Goal: Information Seeking & Learning: Learn about a topic

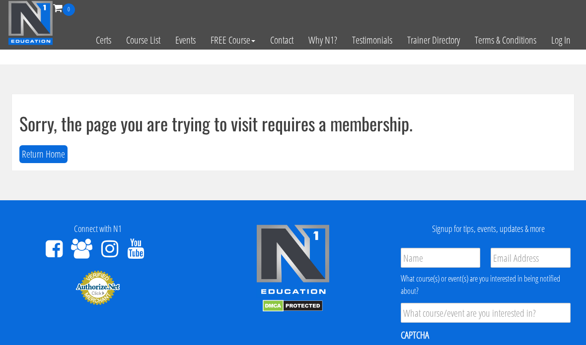
click at [28, 156] on button "Return Home" at bounding box center [43, 154] width 48 height 18
click at [562, 41] on link "Log In" at bounding box center [560, 40] width 34 height 49
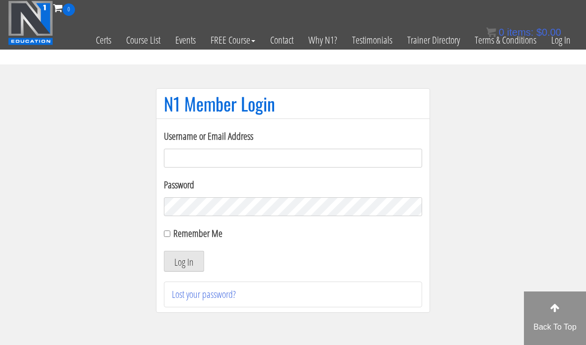
type input "georgiekean@gmail.com"
click at [182, 261] on button "Log In" at bounding box center [184, 261] width 40 height 21
click at [193, 251] on button "Log In" at bounding box center [184, 261] width 40 height 21
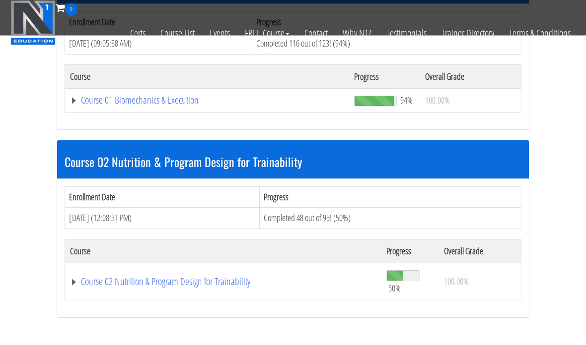
scroll to position [356, 0]
click at [116, 277] on link "Course 02 Nutrition & Program Design for Trainability" at bounding box center [223, 282] width 306 height 10
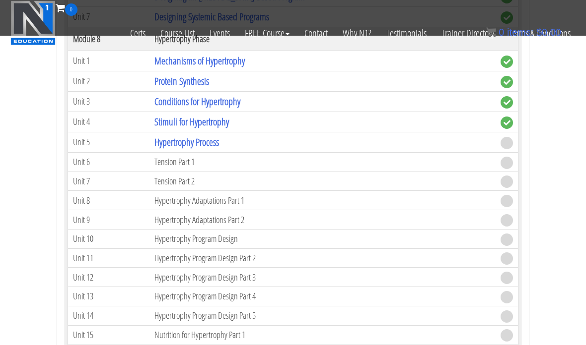
scroll to position [1694, 0]
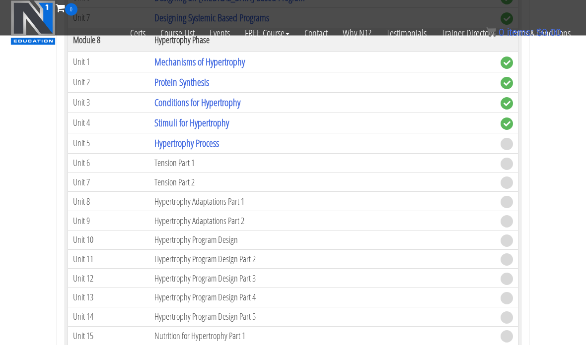
click at [203, 141] on link "Hypertrophy Process" at bounding box center [186, 143] width 65 height 13
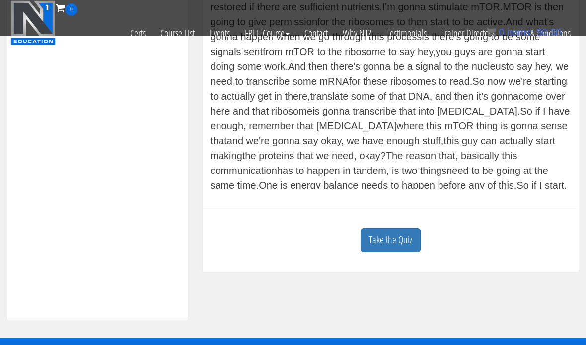
scroll to position [407, 0]
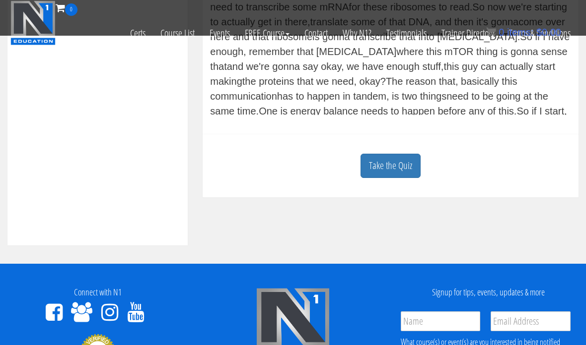
click at [405, 169] on link "Take the Quiz" at bounding box center [390, 166] width 60 height 24
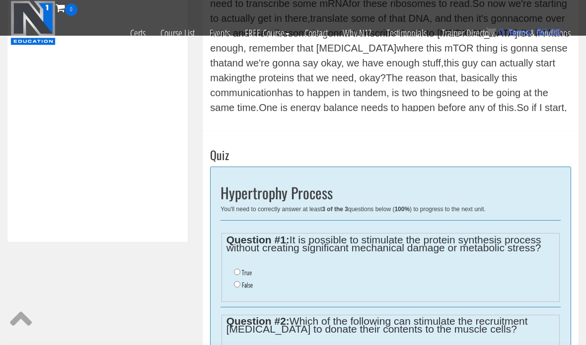
scroll to position [423, 0]
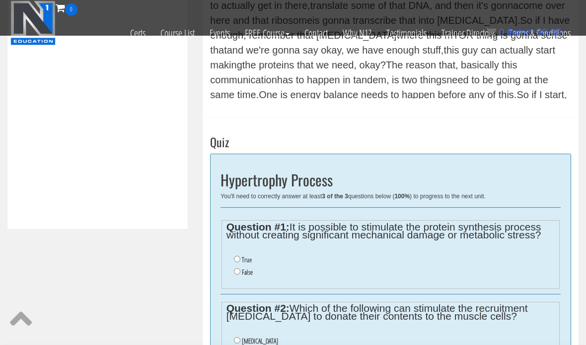
click at [243, 276] on label "False" at bounding box center [247, 273] width 11 height 8
click at [240, 275] on input "False" at bounding box center [237, 272] width 6 height 6
radio input "true"
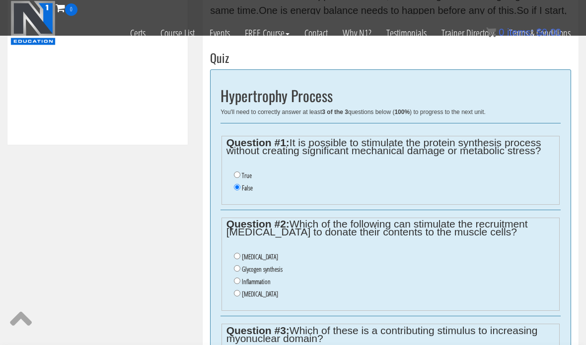
scroll to position [507, 0]
click at [244, 172] on label "True" at bounding box center [247, 176] width 10 height 8
click at [240, 172] on input "True" at bounding box center [237, 175] width 6 height 6
radio input "true"
click at [238, 282] on input "Inflammation" at bounding box center [237, 281] width 6 height 6
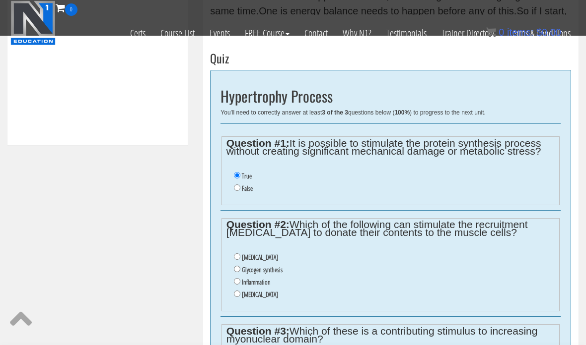
radio input "true"
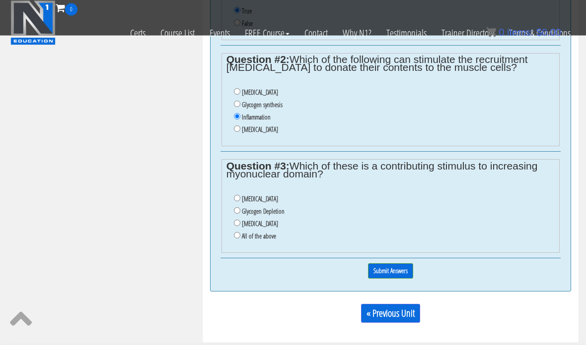
scroll to position [672, 0]
click at [239, 239] on input "All of the above" at bounding box center [237, 235] width 6 height 6
radio input "true"
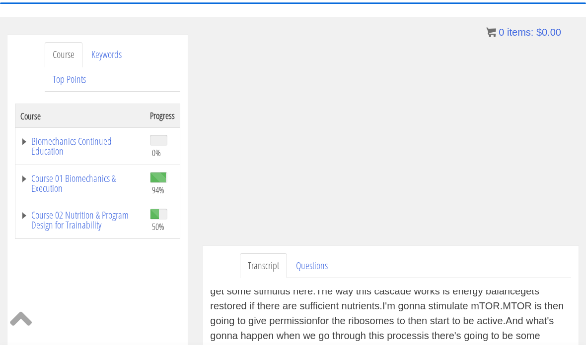
scroll to position [95, 0]
click at [103, 60] on link "Keywords" at bounding box center [106, 55] width 46 height 25
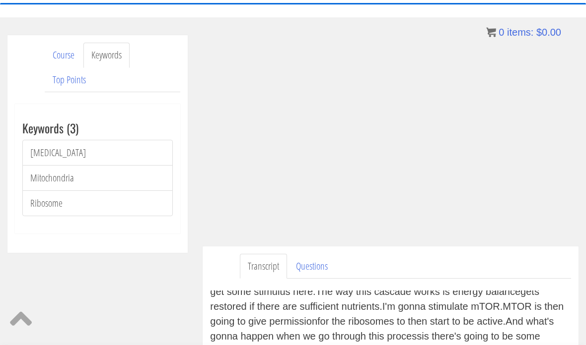
click at [41, 154] on link "Satellite Cells" at bounding box center [97, 153] width 150 height 26
click at [66, 80] on link "Top Points" at bounding box center [69, 80] width 49 height 25
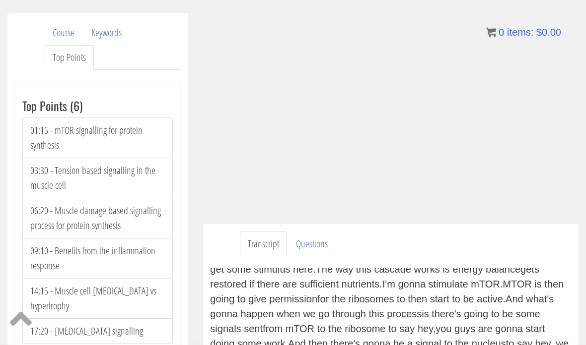
scroll to position [118, 0]
click at [67, 136] on li "01:15 - mTOR signalling for protein synthesis" at bounding box center [97, 137] width 150 height 41
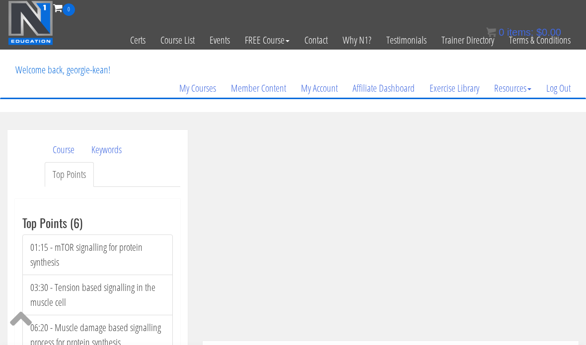
scroll to position [15, 0]
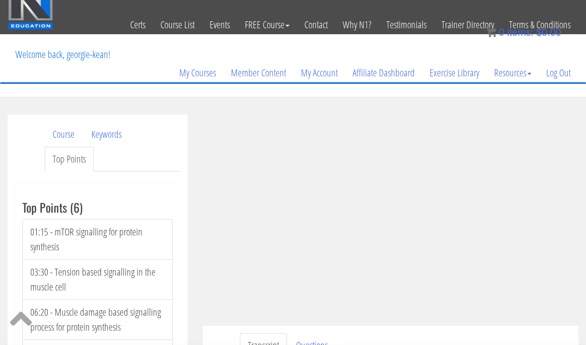
click at [584, 9] on div "Toggle navigation 0 Certs Course List Events FREE Course Course Preview – Biome…" at bounding box center [292, 9] width 585 height 49
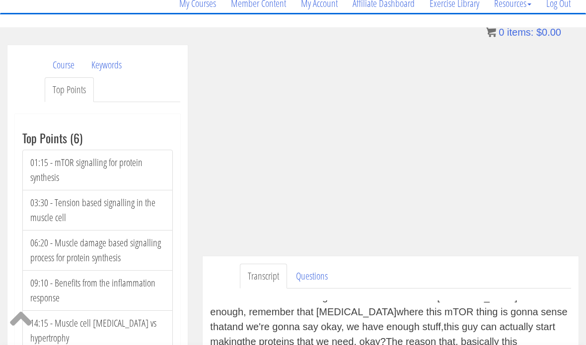
scroll to position [84, 0]
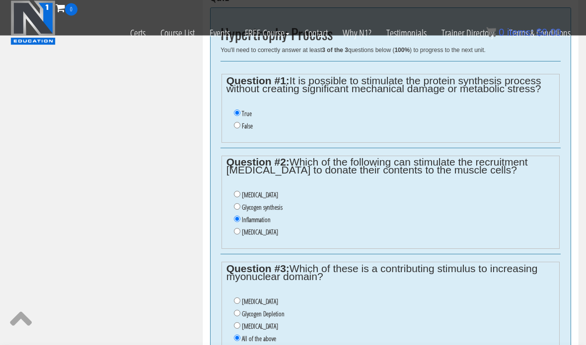
scroll to position [593, 0]
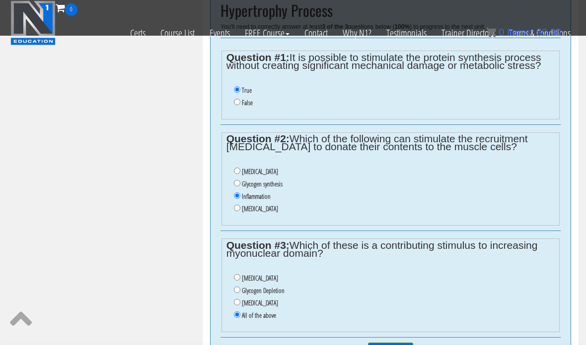
click at [262, 338] on div "Question #3: Which of these is a contributing stimulus to increasing myonuclear…" at bounding box center [390, 284] width 340 height 107
click at [238, 277] on input "[MEDICAL_DATA]" at bounding box center [237, 277] width 6 height 6
radio input "true"
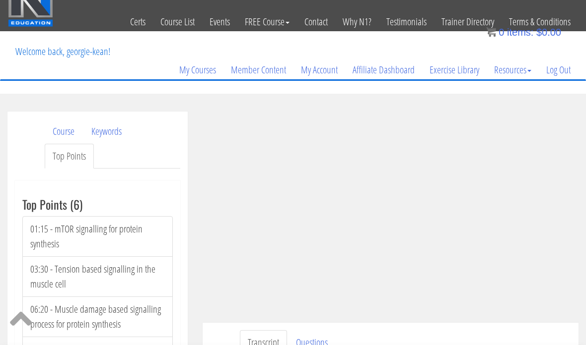
scroll to position [0, 0]
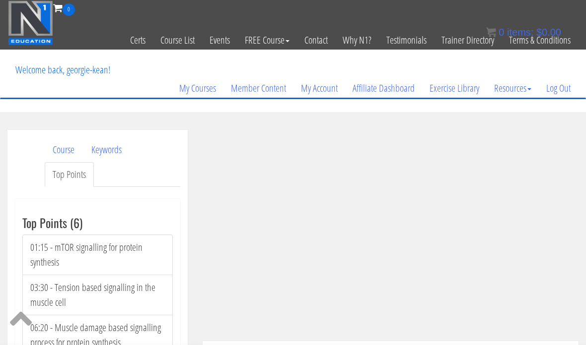
click at [309, 111] on link "My Account" at bounding box center [319, 89] width 52 height 48
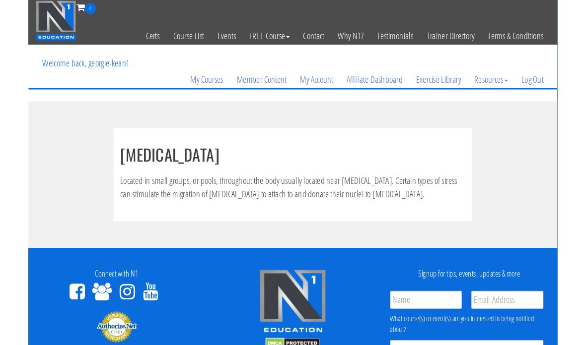
scroll to position [62, 0]
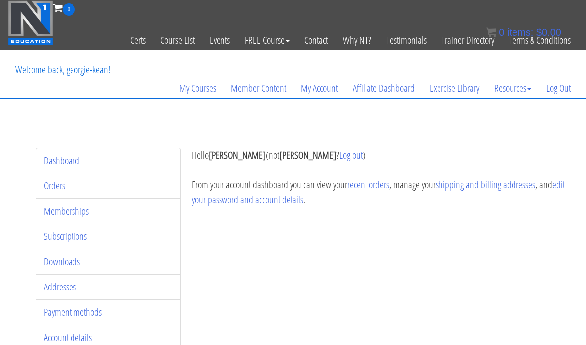
click at [203, 92] on link "My Courses" at bounding box center [198, 89] width 52 height 48
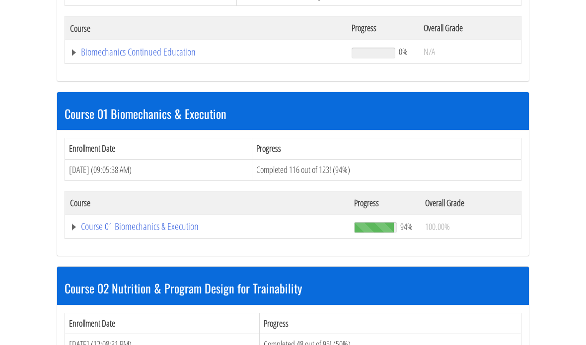
scroll to position [363, 0]
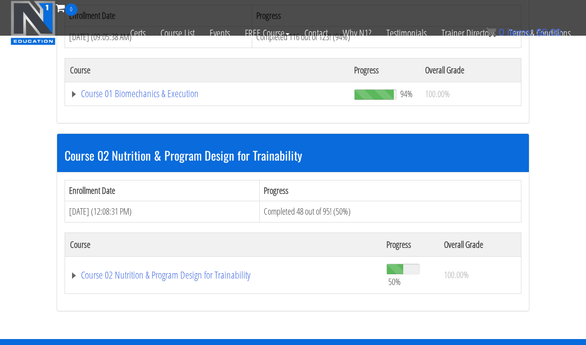
click at [219, 330] on div "Biomechanics Continued Education Enrollment Date Progress Aug 06, 2025 (01:27:2…" at bounding box center [293, 53] width 496 height 574
click at [206, 277] on link "Course 02 Nutrition & Program Design for Trainability" at bounding box center [223, 276] width 306 height 10
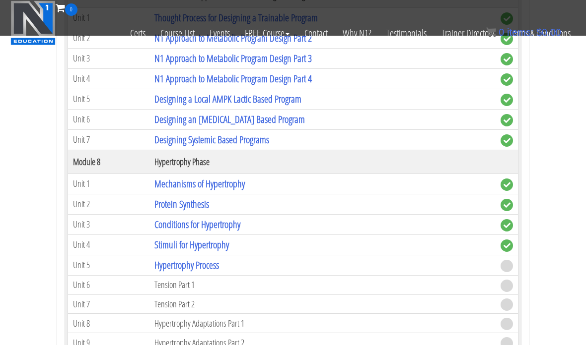
scroll to position [1582, 0]
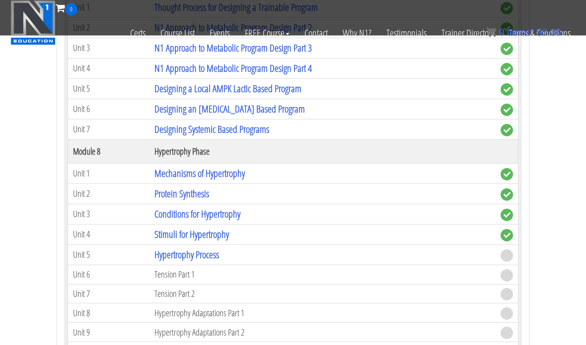
click at [208, 253] on link "Hypertrophy Process" at bounding box center [186, 255] width 65 height 13
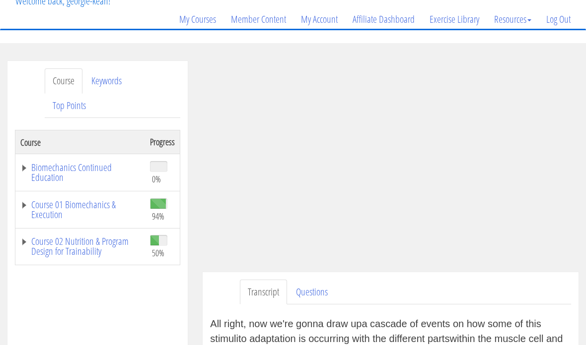
scroll to position [69, 0]
click at [71, 95] on link "Top Points" at bounding box center [69, 105] width 49 height 25
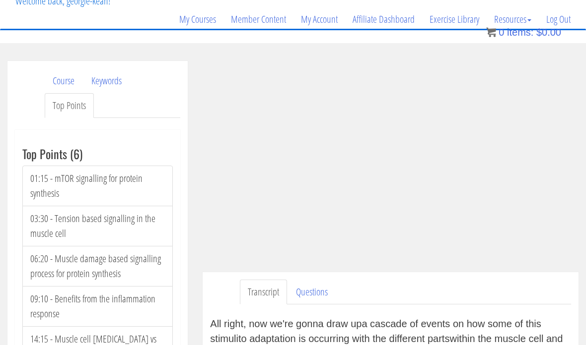
click at [420, 299] on ul "Transcript Questions" at bounding box center [405, 292] width 331 height 25
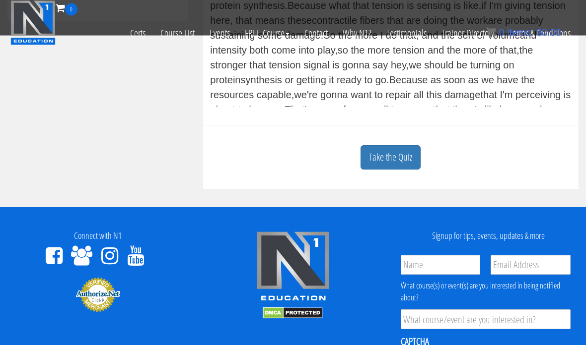
scroll to position [627, 0]
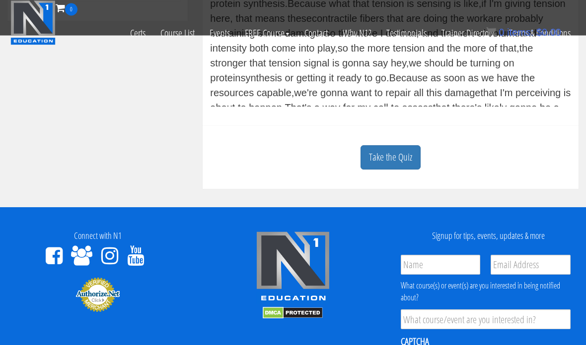
click at [388, 165] on link "Take the Quiz" at bounding box center [390, 158] width 60 height 24
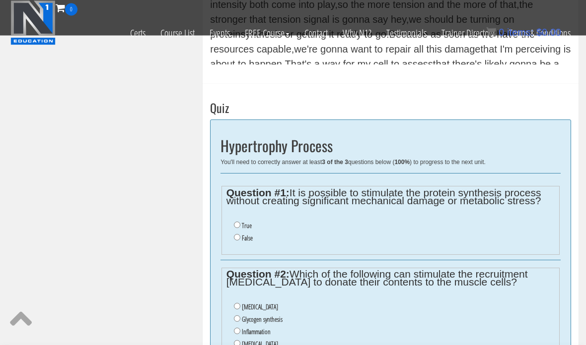
scroll to position [458, 0]
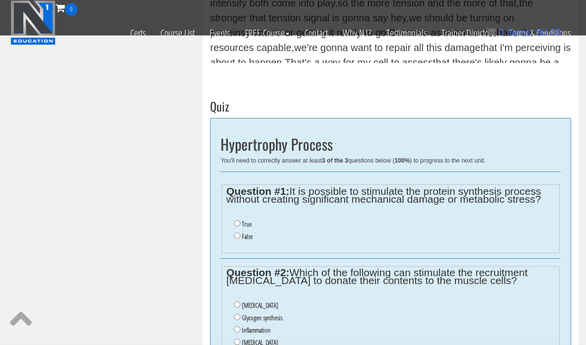
click at [237, 226] on input "True" at bounding box center [237, 224] width 6 height 6
radio input "true"
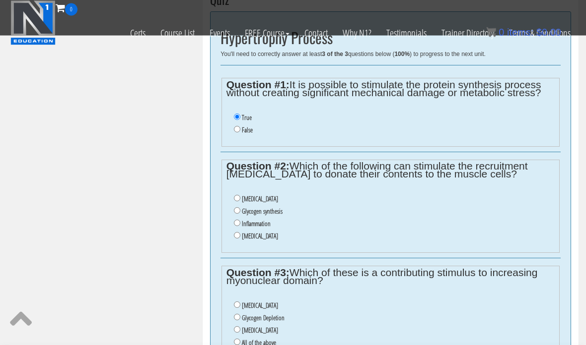
scroll to position [597, 0]
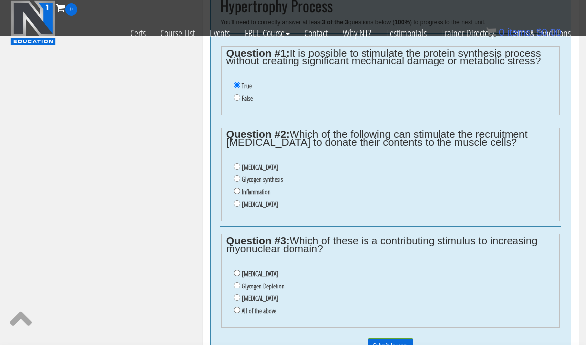
click at [237, 191] on input "Inflammation" at bounding box center [237, 191] width 6 height 6
radio input "true"
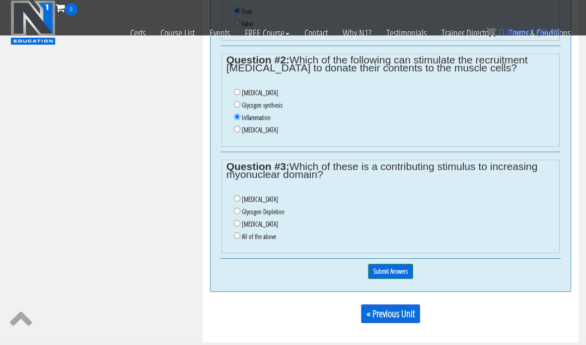
scroll to position [672, 0]
click at [240, 202] on input "[MEDICAL_DATA]" at bounding box center [237, 199] width 6 height 6
radio input "true"
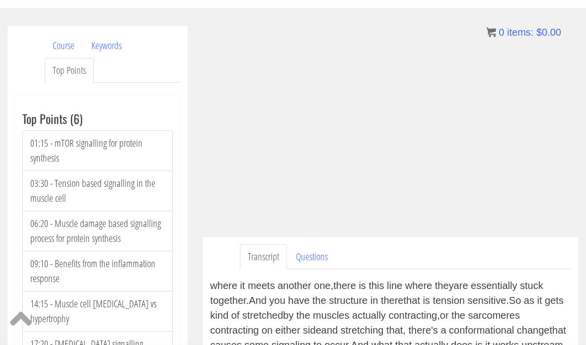
scroll to position [98, 0]
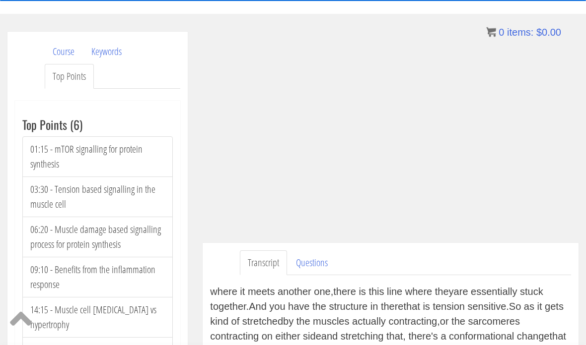
click at [411, 260] on ul "Transcript Questions" at bounding box center [405, 263] width 331 height 25
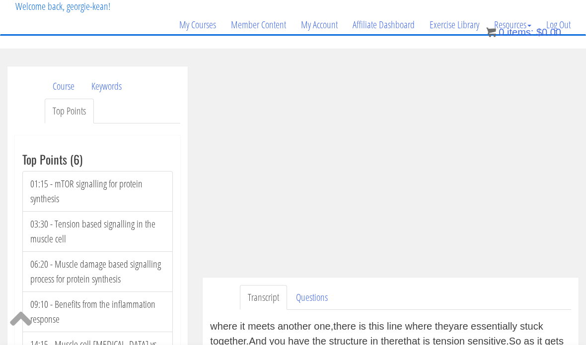
scroll to position [70, 0]
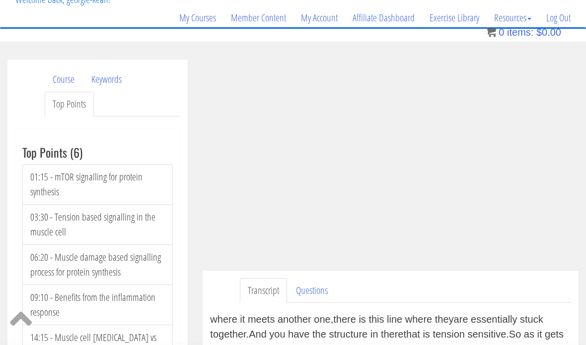
click at [476, 289] on ul "Transcript Questions" at bounding box center [405, 290] width 331 height 25
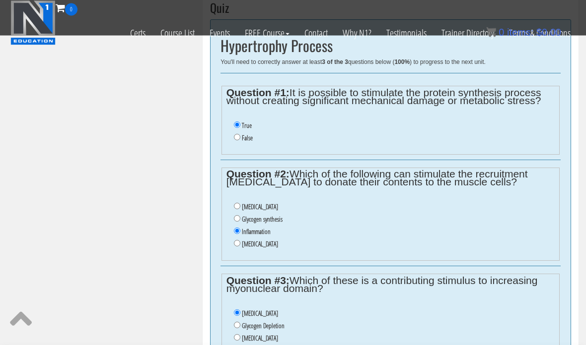
scroll to position [557, 0]
click at [236, 136] on input "False" at bounding box center [237, 137] width 6 height 6
radio input "true"
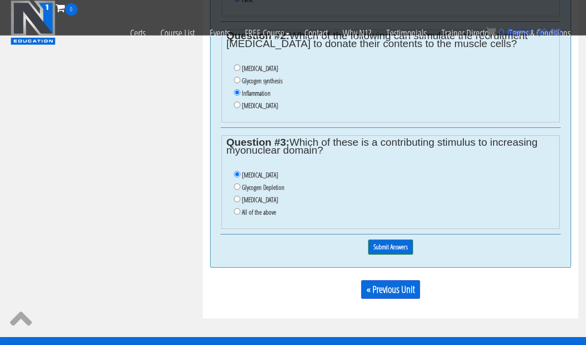
scroll to position [695, 0]
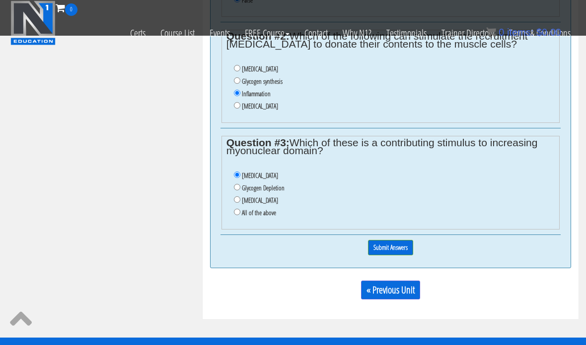
click at [392, 250] on input "Submit Answers" at bounding box center [390, 247] width 45 height 15
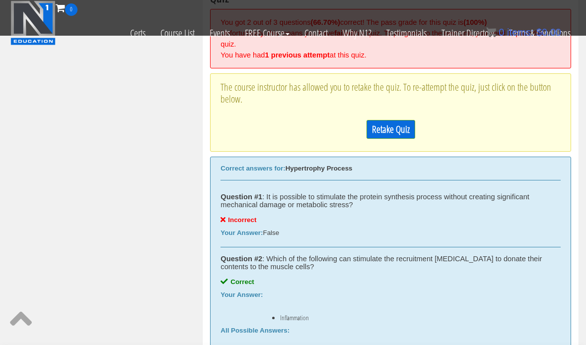
scroll to position [464, 0]
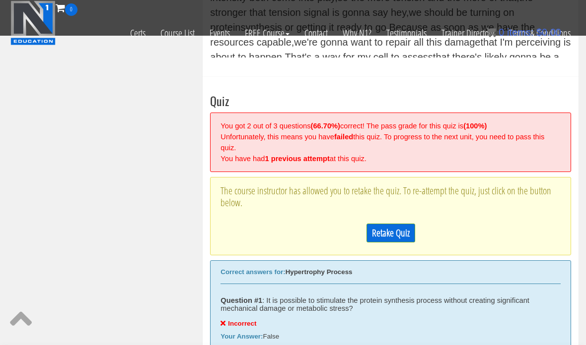
click at [403, 235] on link "Retake Quiz" at bounding box center [390, 233] width 49 height 19
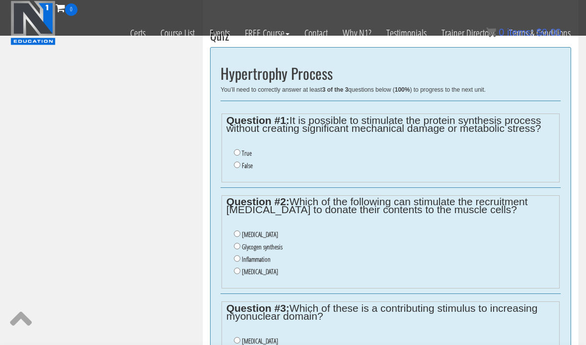
scroll to position [531, 0]
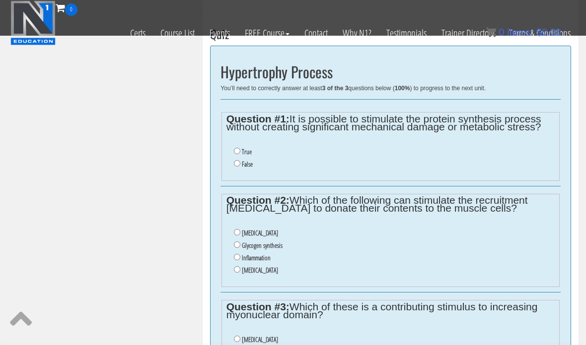
click at [238, 150] on input "True" at bounding box center [237, 151] width 6 height 6
radio input "true"
click at [241, 256] on li "Inflammation" at bounding box center [394, 258] width 321 height 12
click at [238, 257] on input "Inflammation" at bounding box center [237, 257] width 6 height 6
radio input "true"
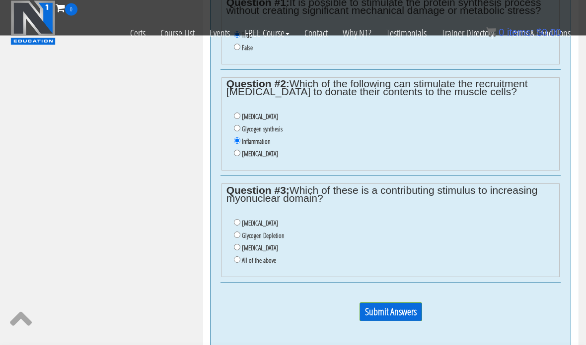
scroll to position [660, 0]
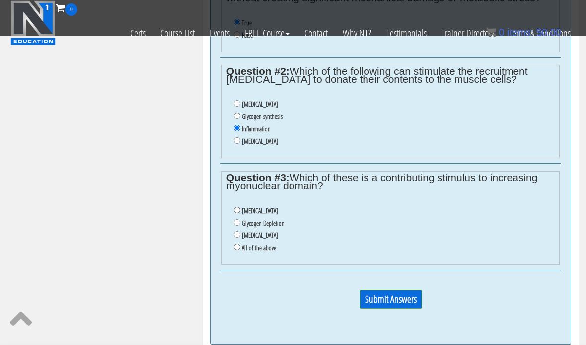
click at [241, 207] on li "[MEDICAL_DATA]" at bounding box center [394, 211] width 321 height 12
click at [239, 207] on li "[MEDICAL_DATA]" at bounding box center [394, 211] width 321 height 12
click at [237, 212] on input "[MEDICAL_DATA]" at bounding box center [237, 210] width 6 height 6
radio input "true"
click at [397, 307] on input "Submit Answers" at bounding box center [390, 299] width 63 height 19
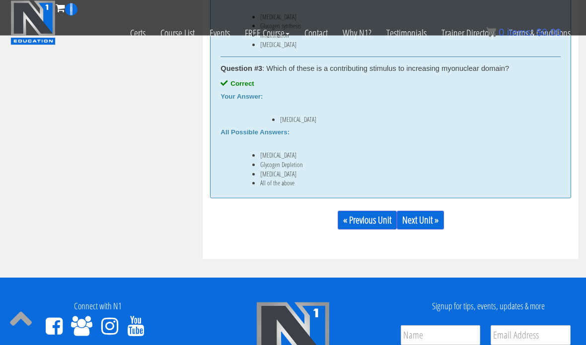
scroll to position [847, 0]
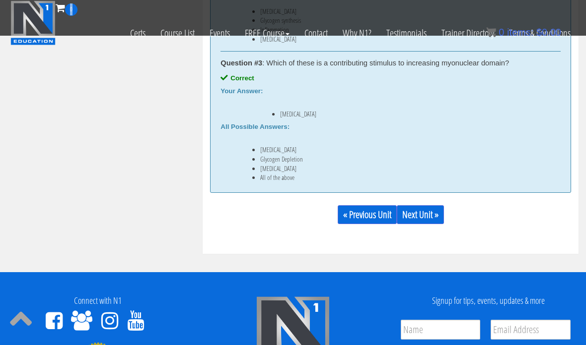
click at [429, 215] on link "Next Unit »" at bounding box center [420, 214] width 47 height 19
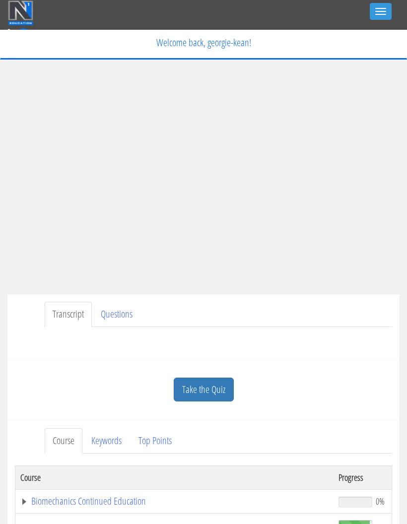
click at [381, 13] on button "Toggle navigation" at bounding box center [381, 11] width 22 height 17
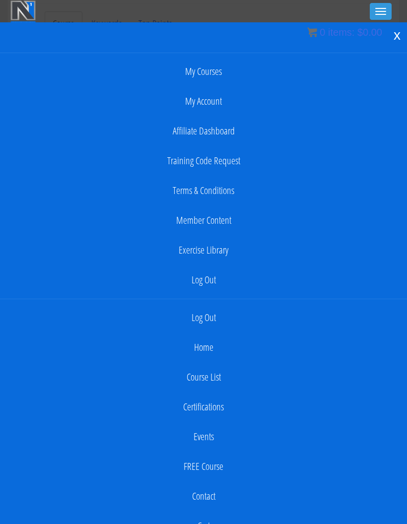
scroll to position [387, 0]
click at [199, 315] on link "Log Out" at bounding box center [203, 318] width 397 height 20
click at [205, 277] on link "Log Out" at bounding box center [203, 280] width 397 height 20
